Goal: Task Accomplishment & Management: Manage account settings

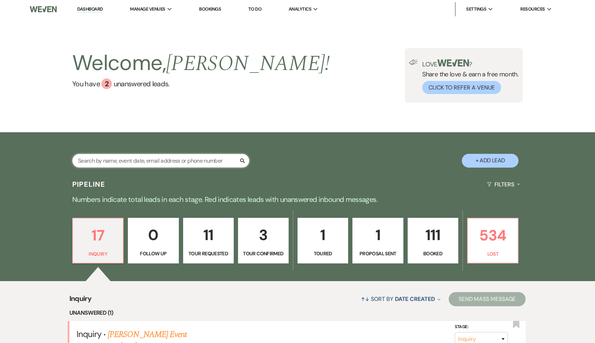
click at [140, 163] on input "text" at bounding box center [160, 161] width 177 height 14
type input "c"
type input "fore"
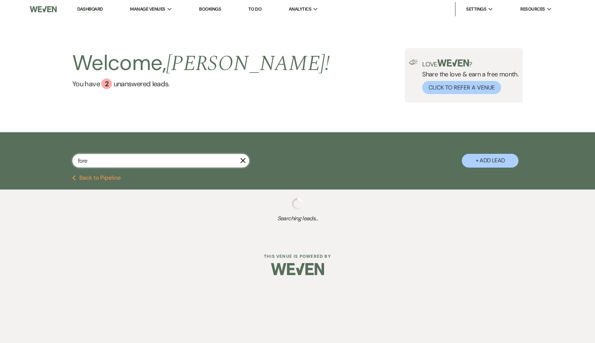
select select "8"
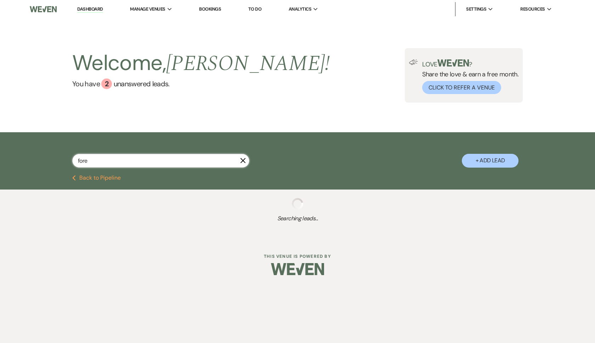
select select "5"
select select "8"
select select "1"
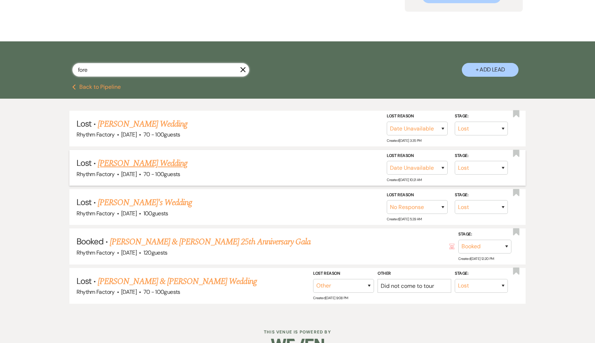
scroll to position [92, 0]
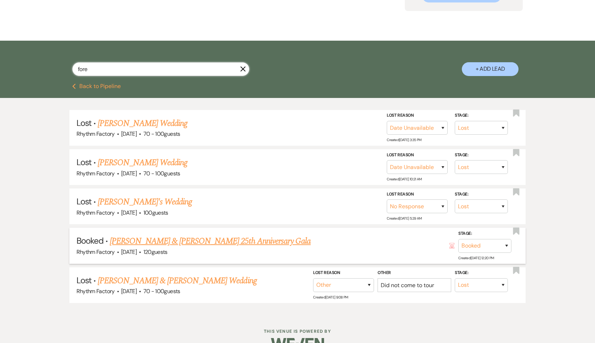
type input "fore"
click at [169, 239] on link "[PERSON_NAME] & [PERSON_NAME] 25th Anniversary Gala" at bounding box center [210, 241] width 201 height 13
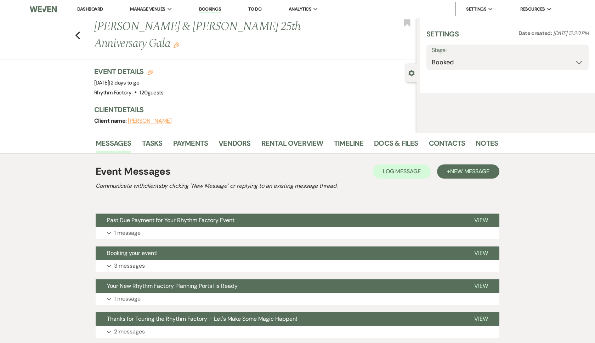
select select "5"
select select "13"
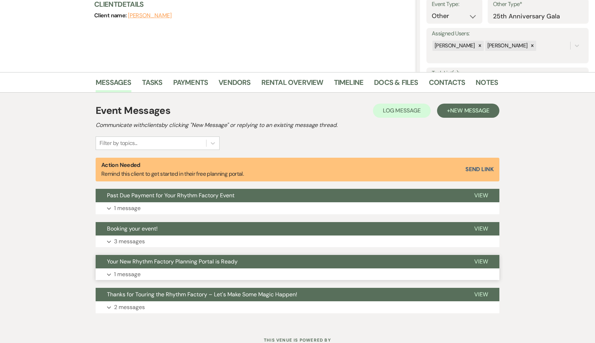
scroll to position [106, 0]
click at [485, 84] on link "Notes" at bounding box center [487, 85] width 22 height 16
